Goal: Task Accomplishment & Management: Manage account settings

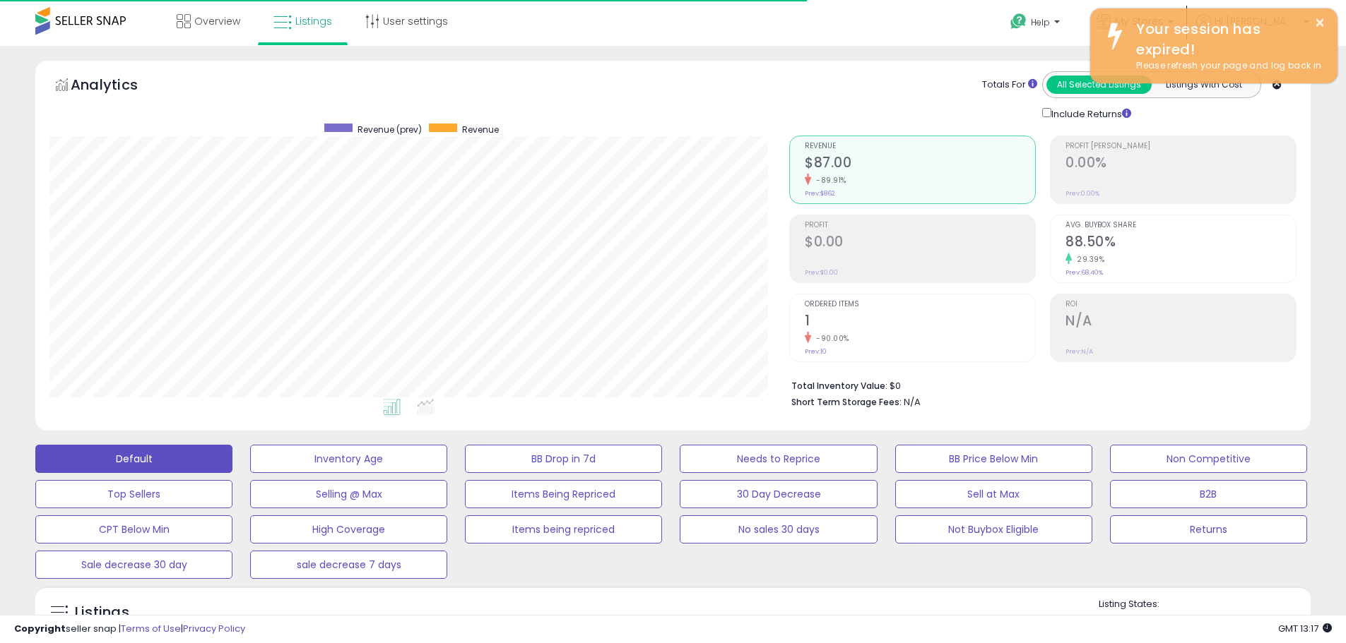
select select "**"
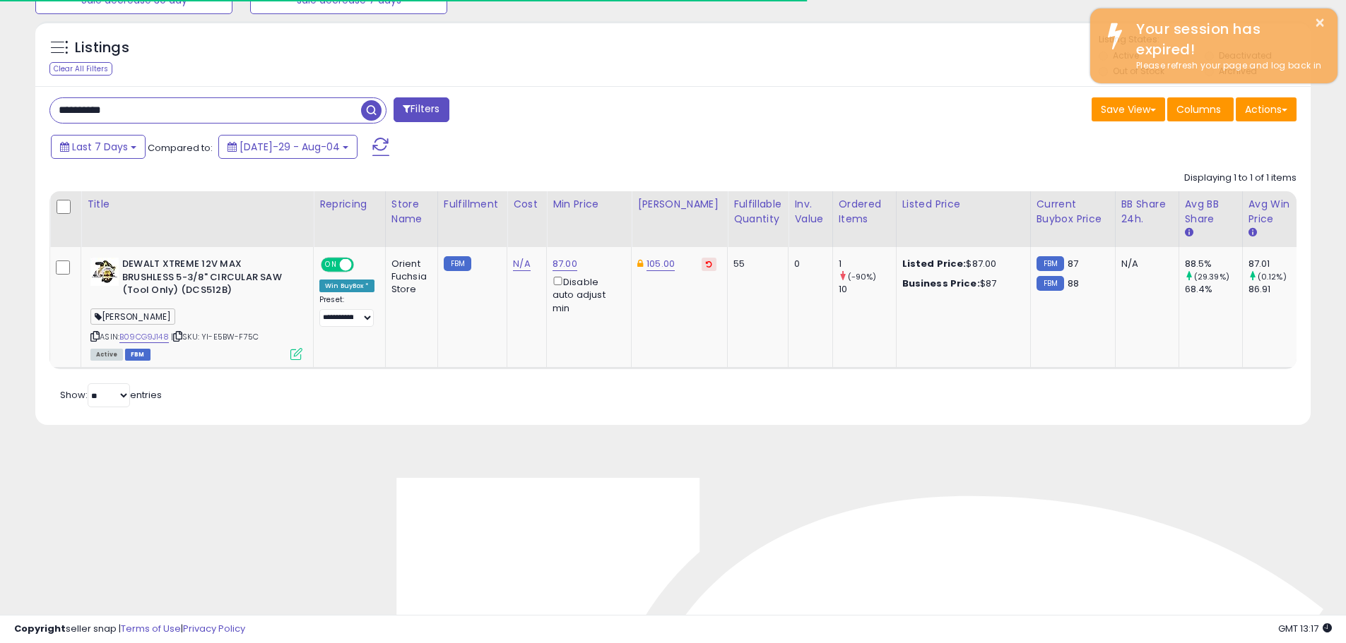
scroll to position [290, 739]
